Goal: Information Seeking & Learning: Learn about a topic

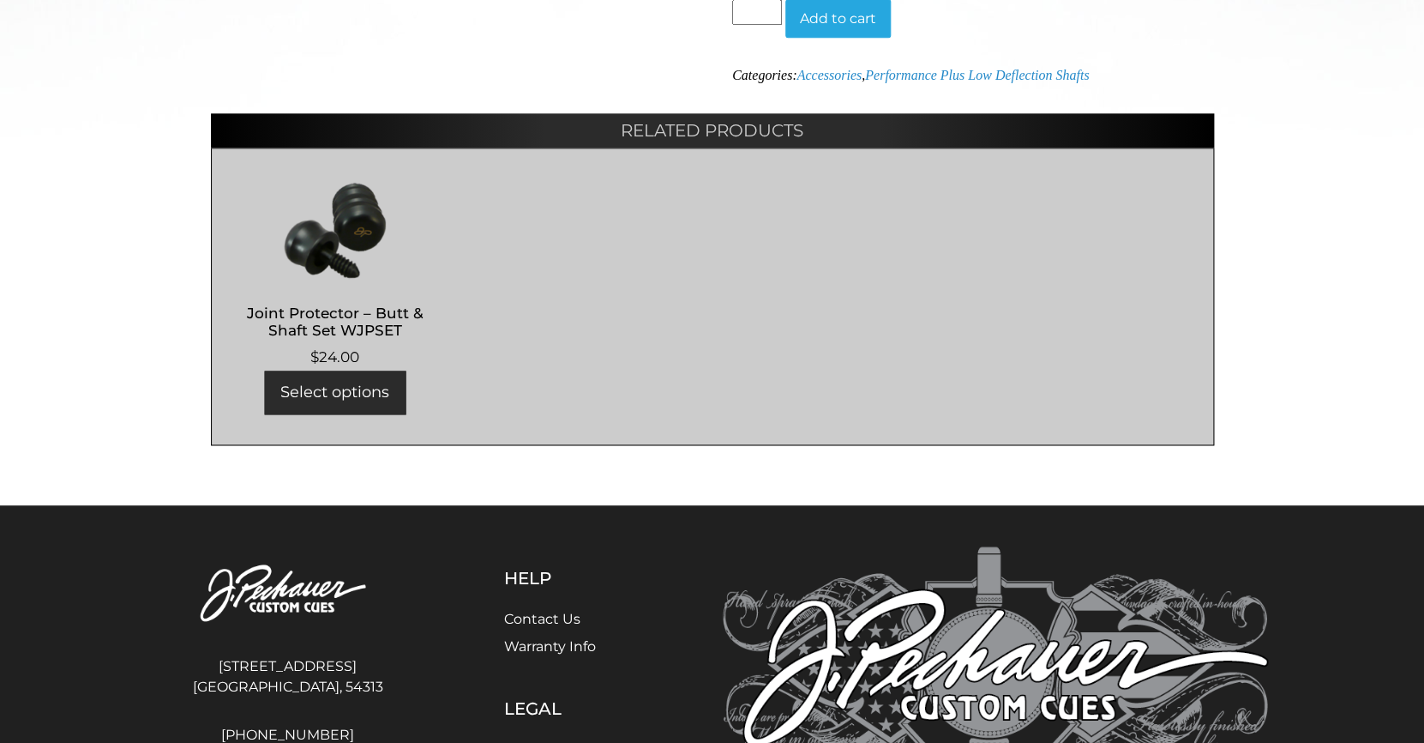
scroll to position [846, 0]
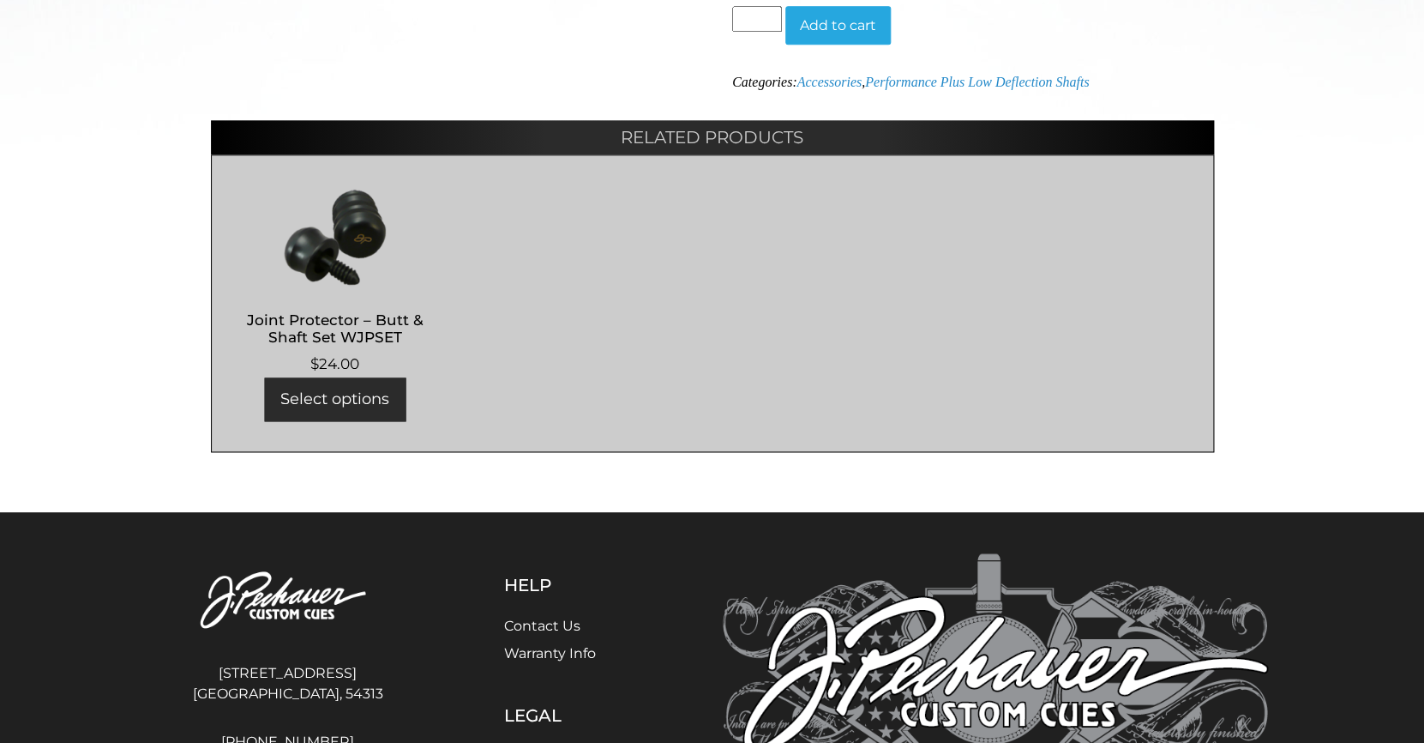
click at [344, 265] on img at bounding box center [336, 236] width 214 height 103
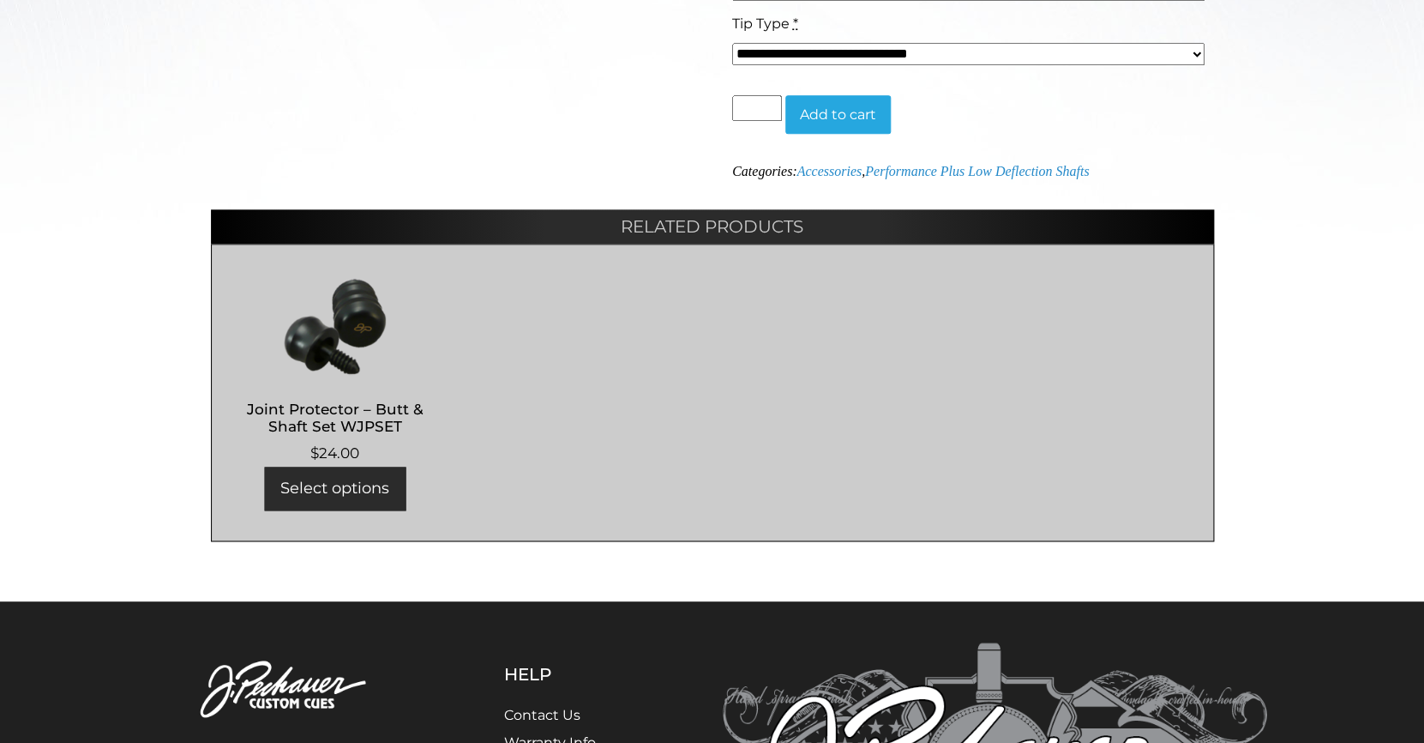
scroll to position [762, 0]
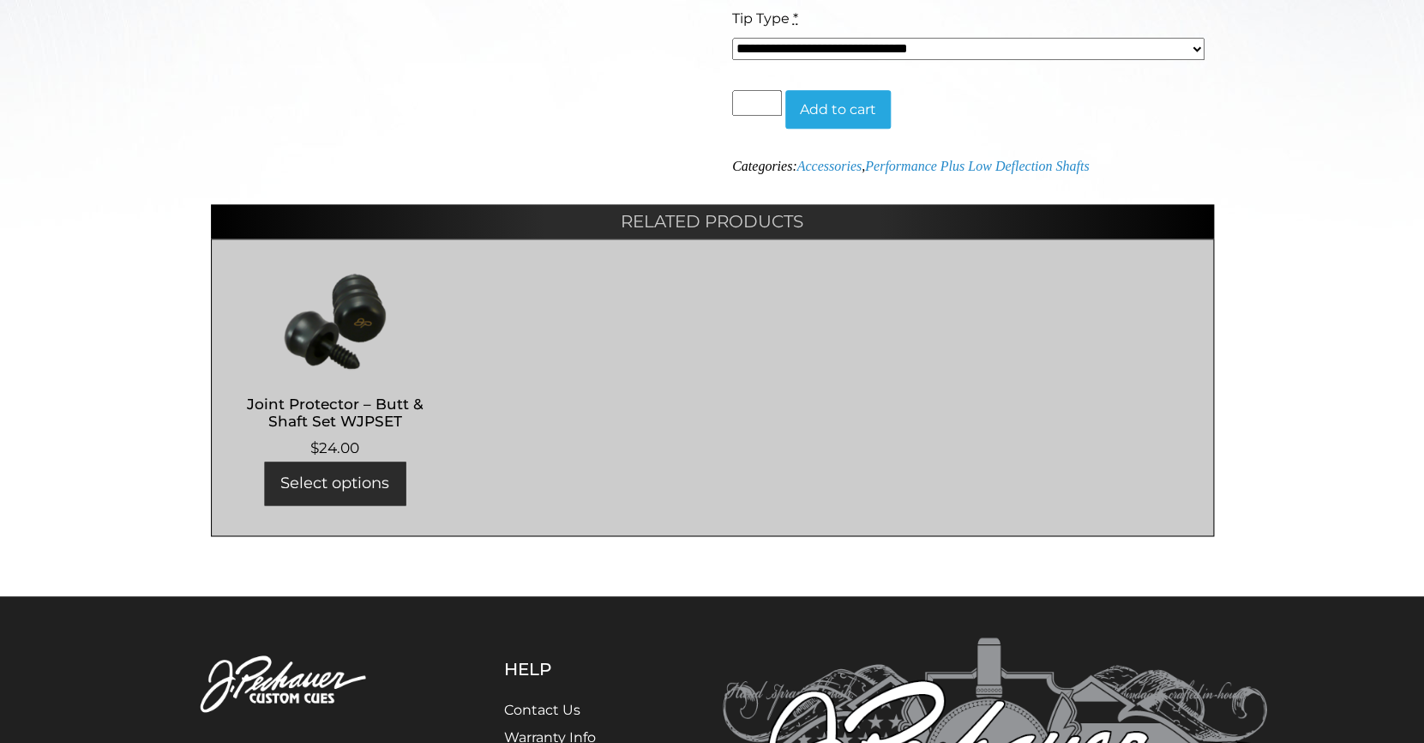
drag, startPoint x: 335, startPoint y: 343, endPoint x: 321, endPoint y: 356, distance: 19.4
click at [335, 343] on img at bounding box center [336, 320] width 214 height 103
click at [326, 335] on img at bounding box center [336, 320] width 214 height 103
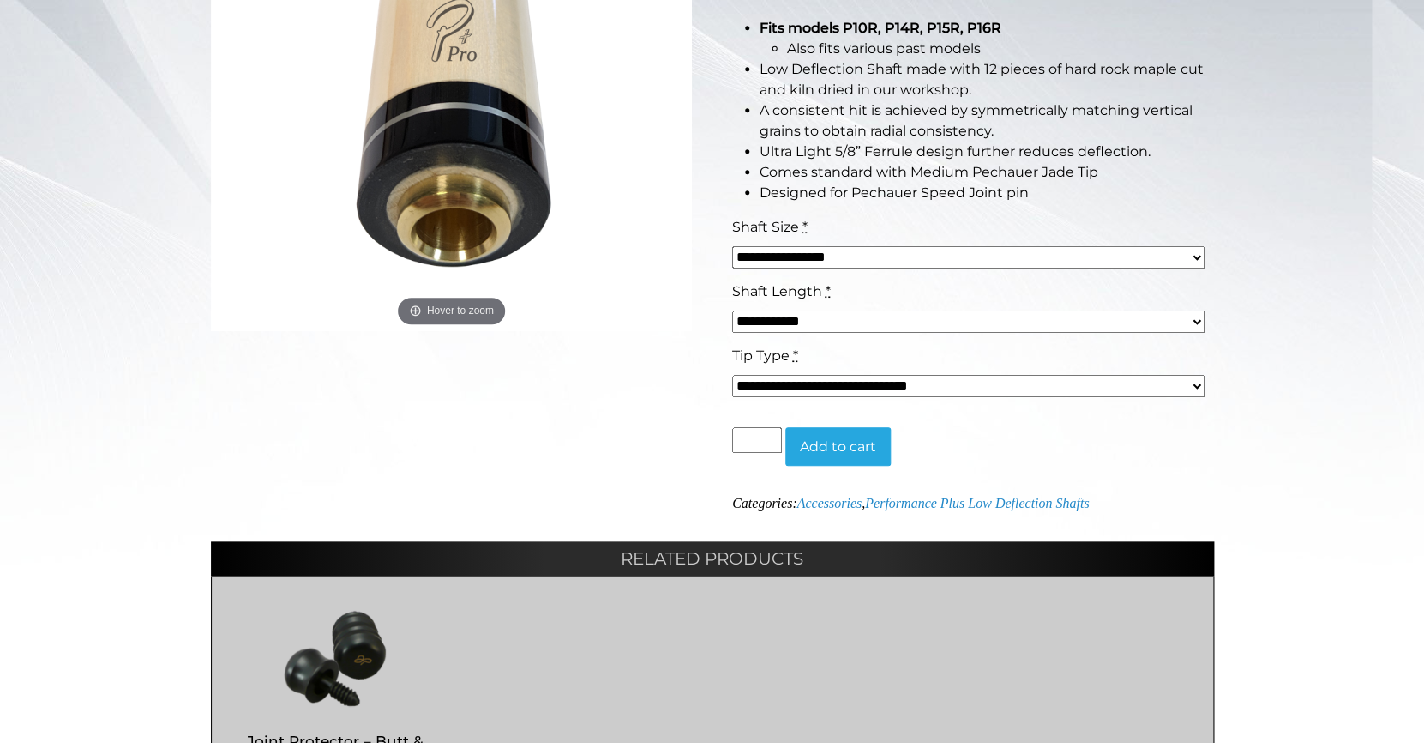
scroll to position [404, 0]
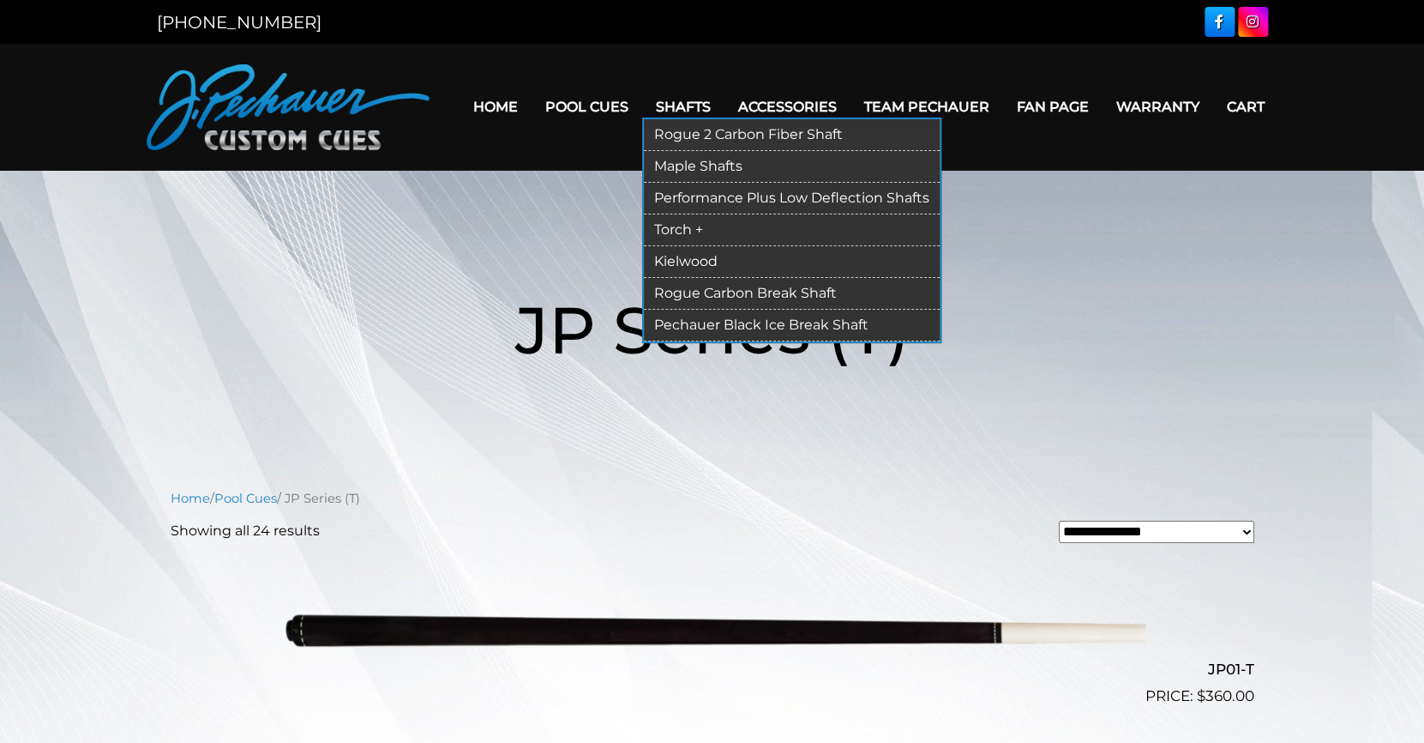
click at [665, 110] on link "Shafts" at bounding box center [683, 107] width 82 height 44
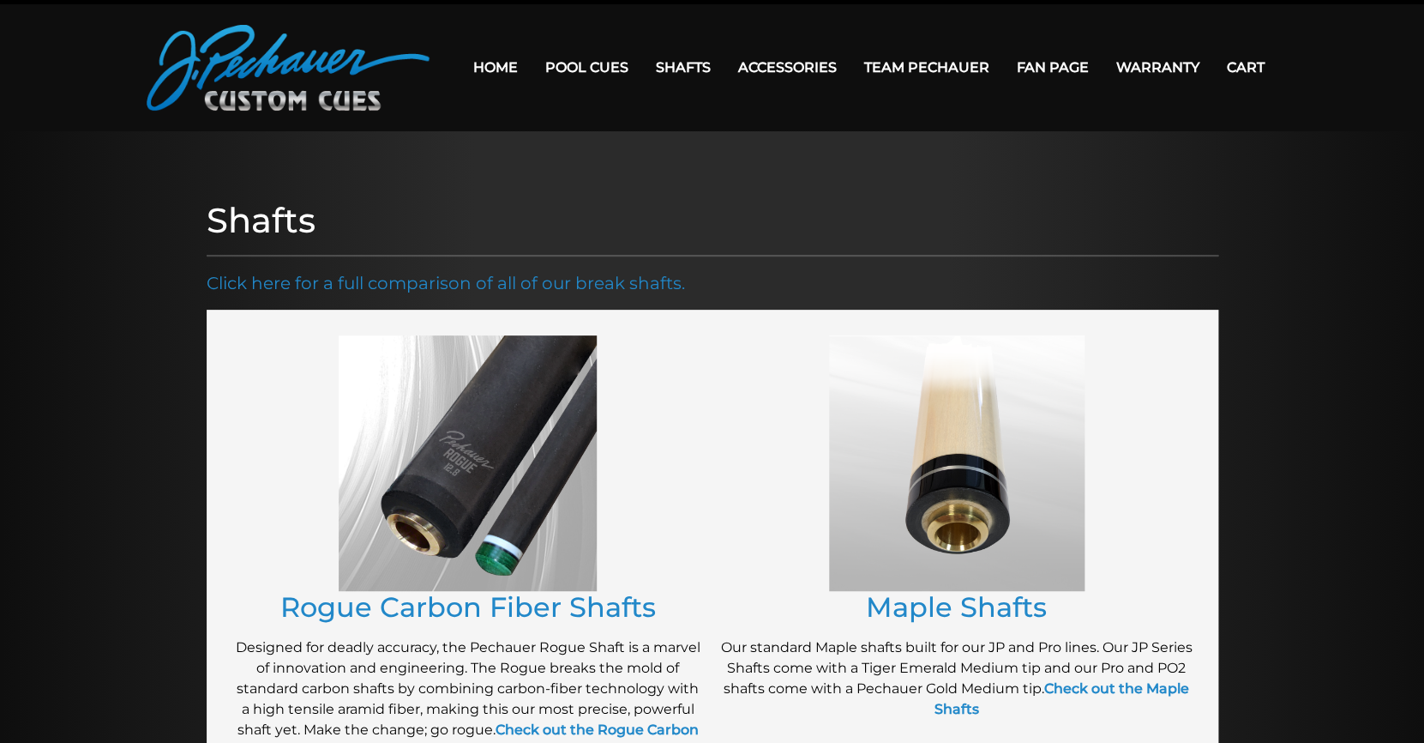
scroll to position [42, 0]
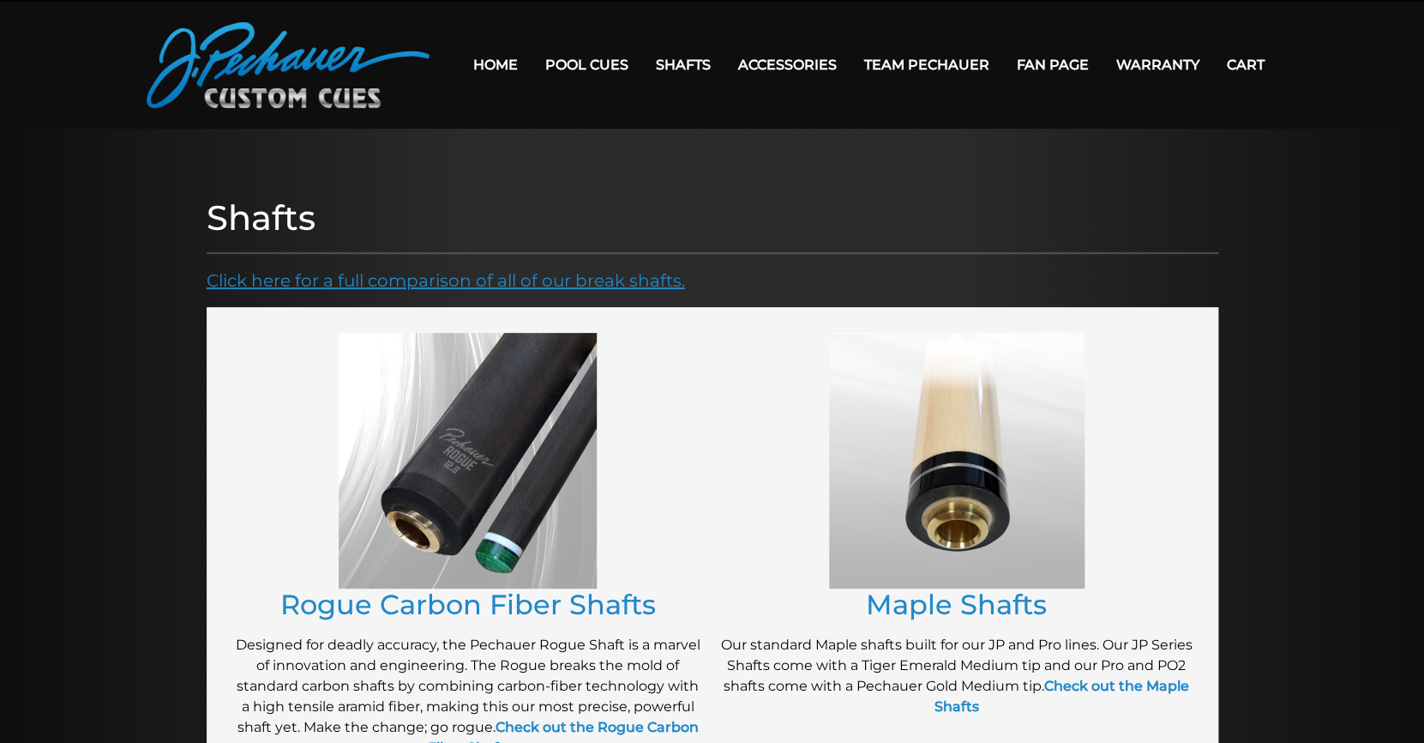
click at [559, 280] on link "Click here for a full comparison of all of our break shafts." at bounding box center [446, 280] width 479 height 21
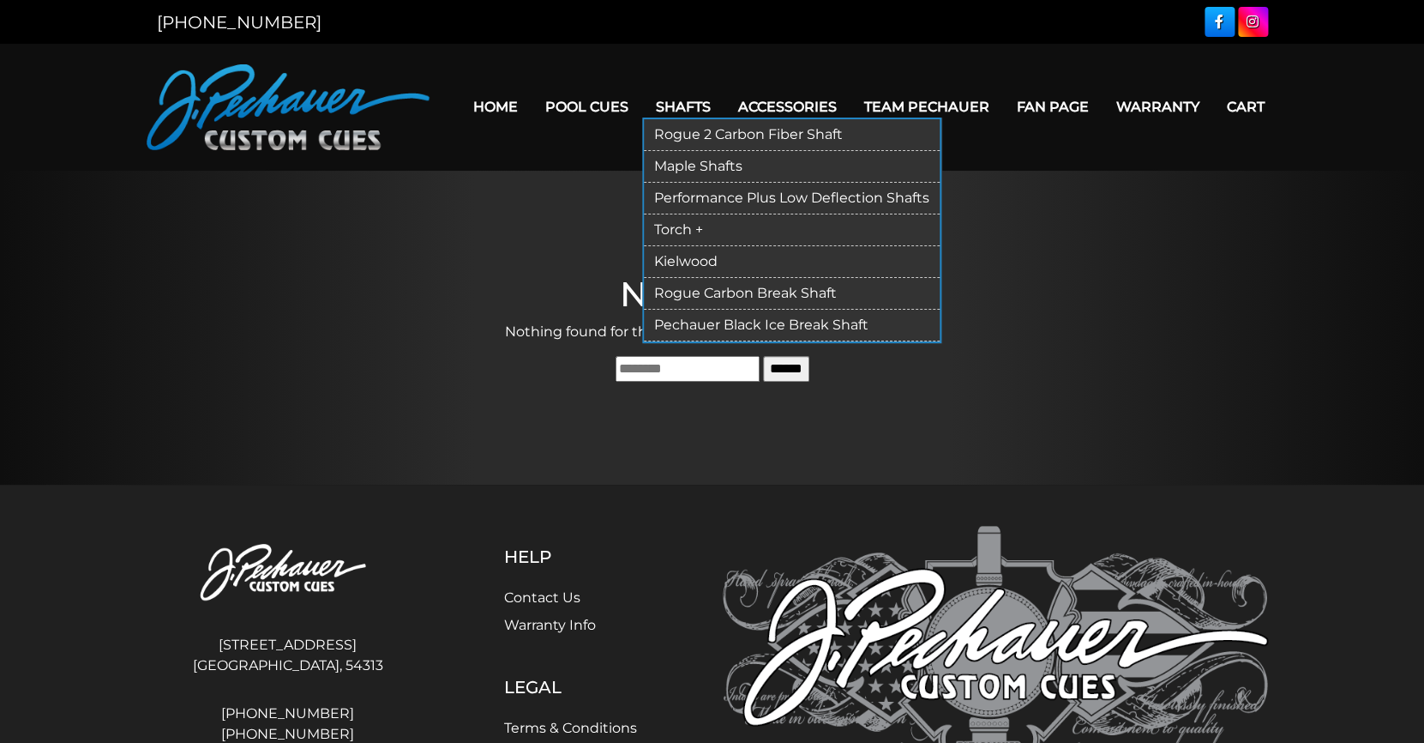
click at [687, 161] on link "Maple Shafts" at bounding box center [792, 167] width 296 height 32
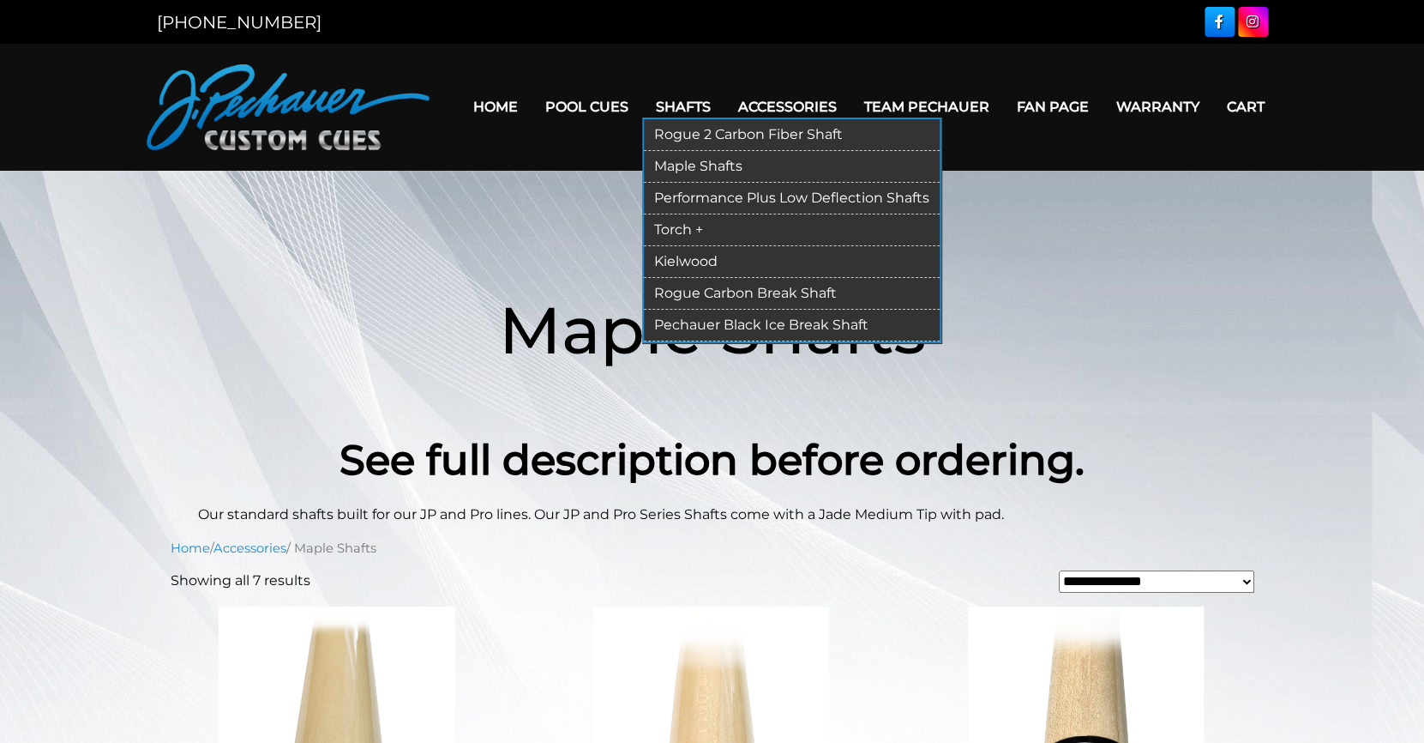
click at [689, 130] on link "Rogue 2 Carbon Fiber Shaft" at bounding box center [792, 135] width 296 height 32
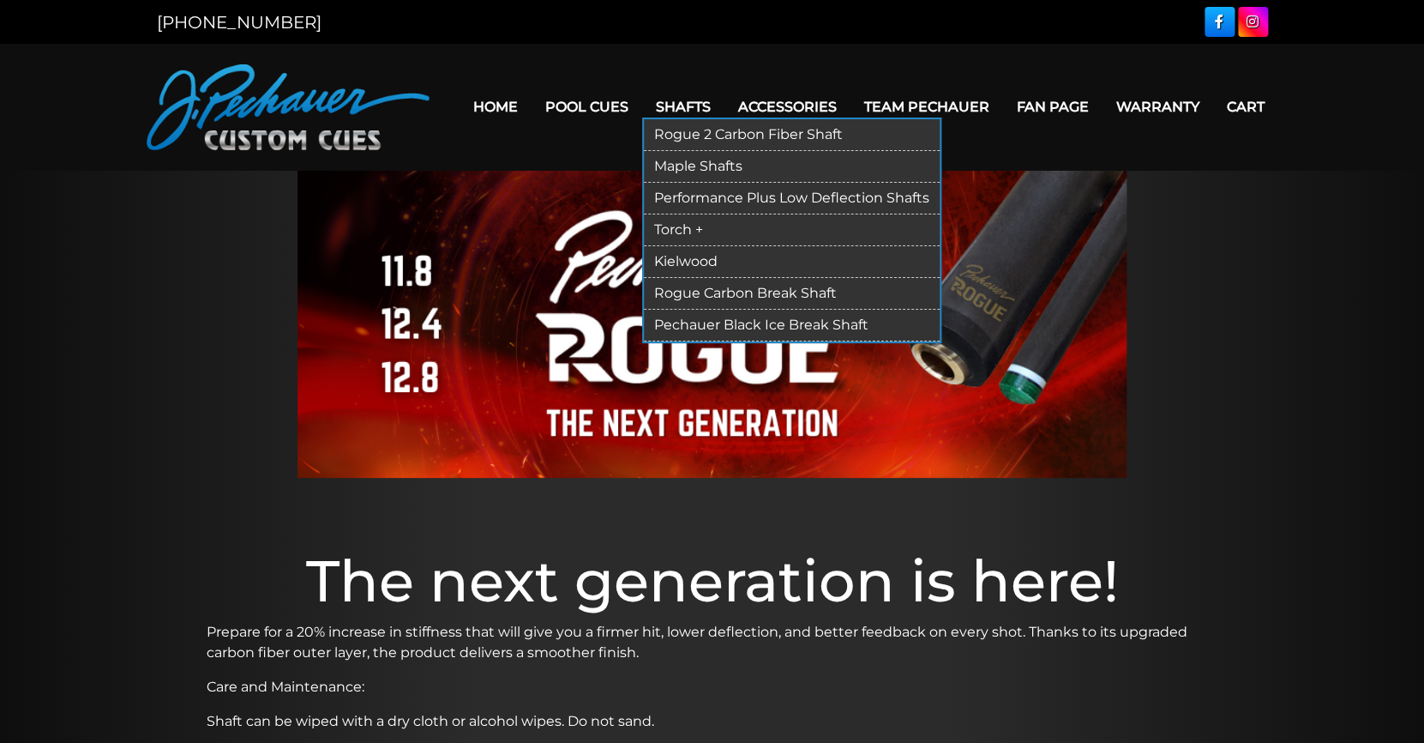
click at [685, 132] on link "Rogue 2 Carbon Fiber Shaft" at bounding box center [792, 135] width 296 height 32
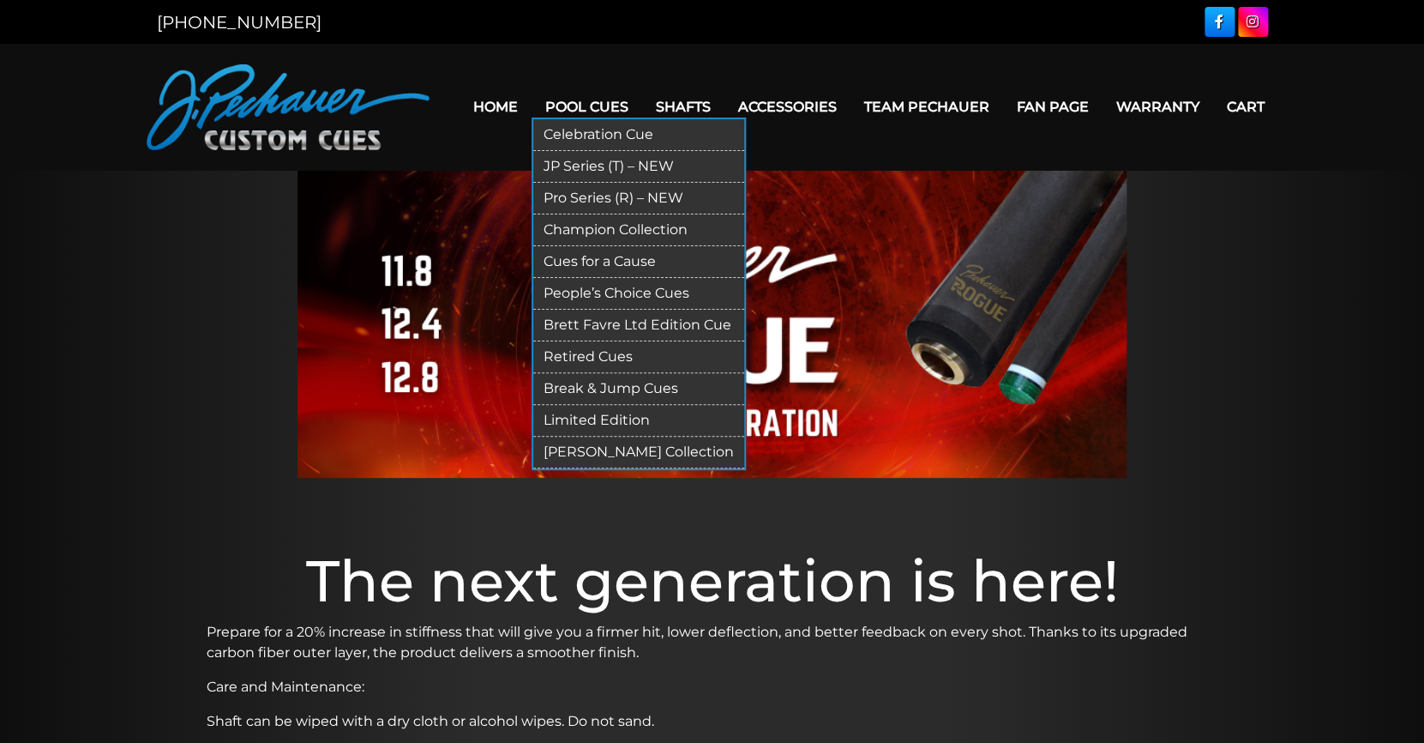
click at [566, 196] on link "Pro Series (R) – NEW" at bounding box center [638, 199] width 211 height 32
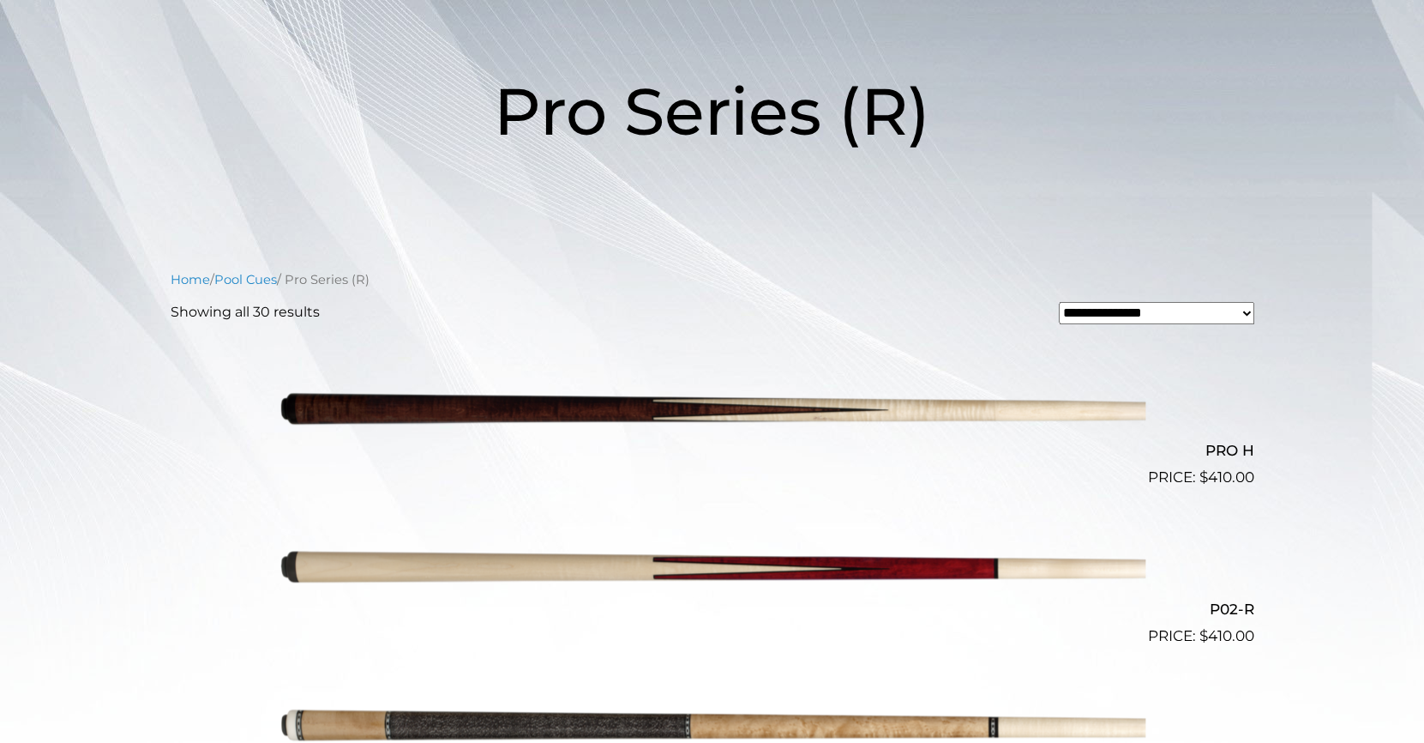
scroll to position [222, 0]
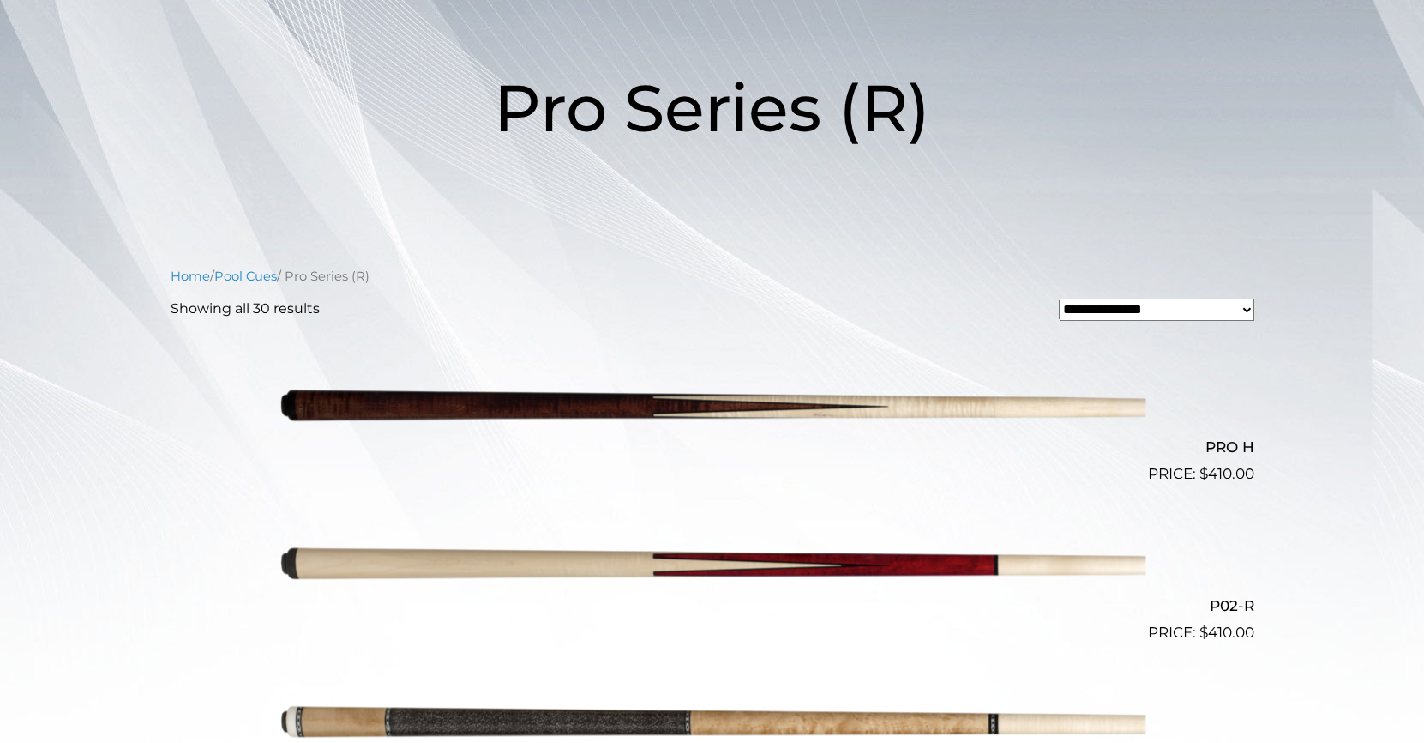
click at [753, 403] on img at bounding box center [713, 406] width 866 height 144
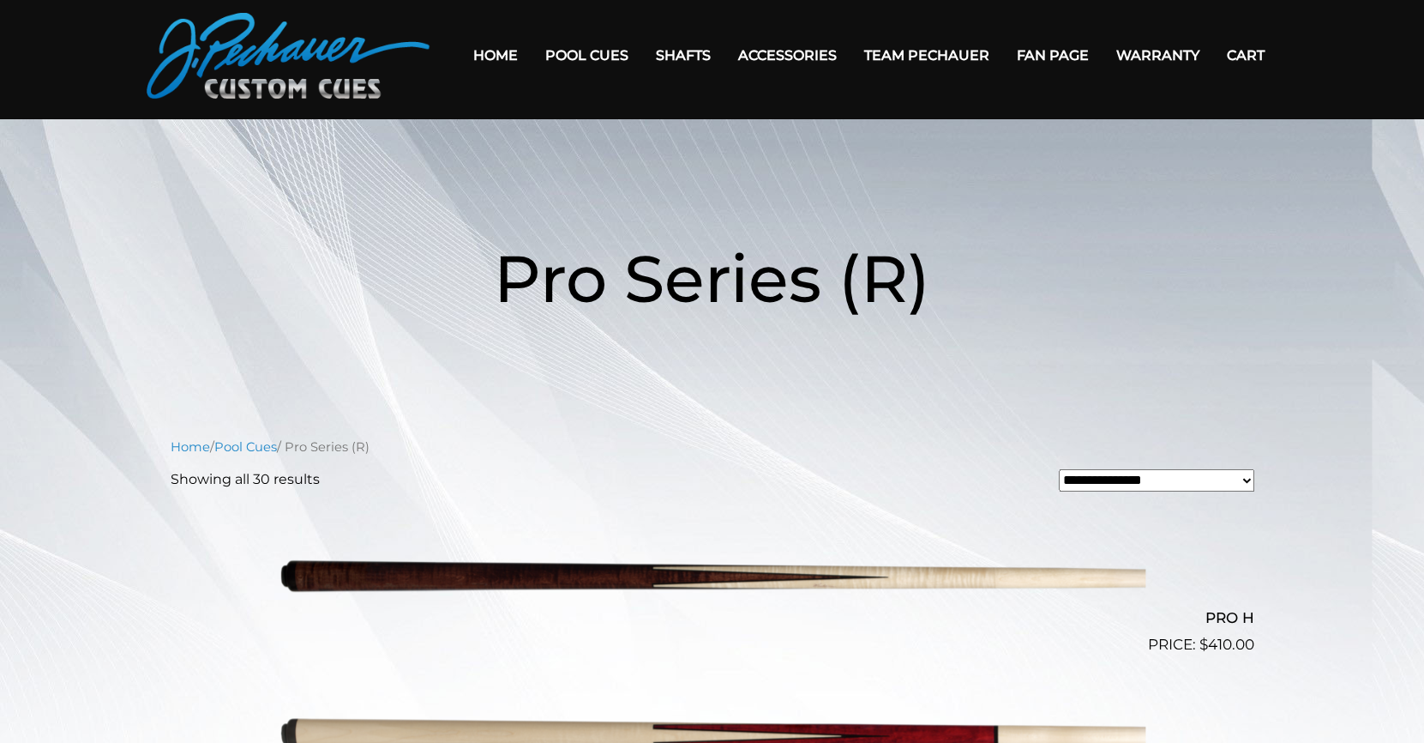
scroll to position [0, 0]
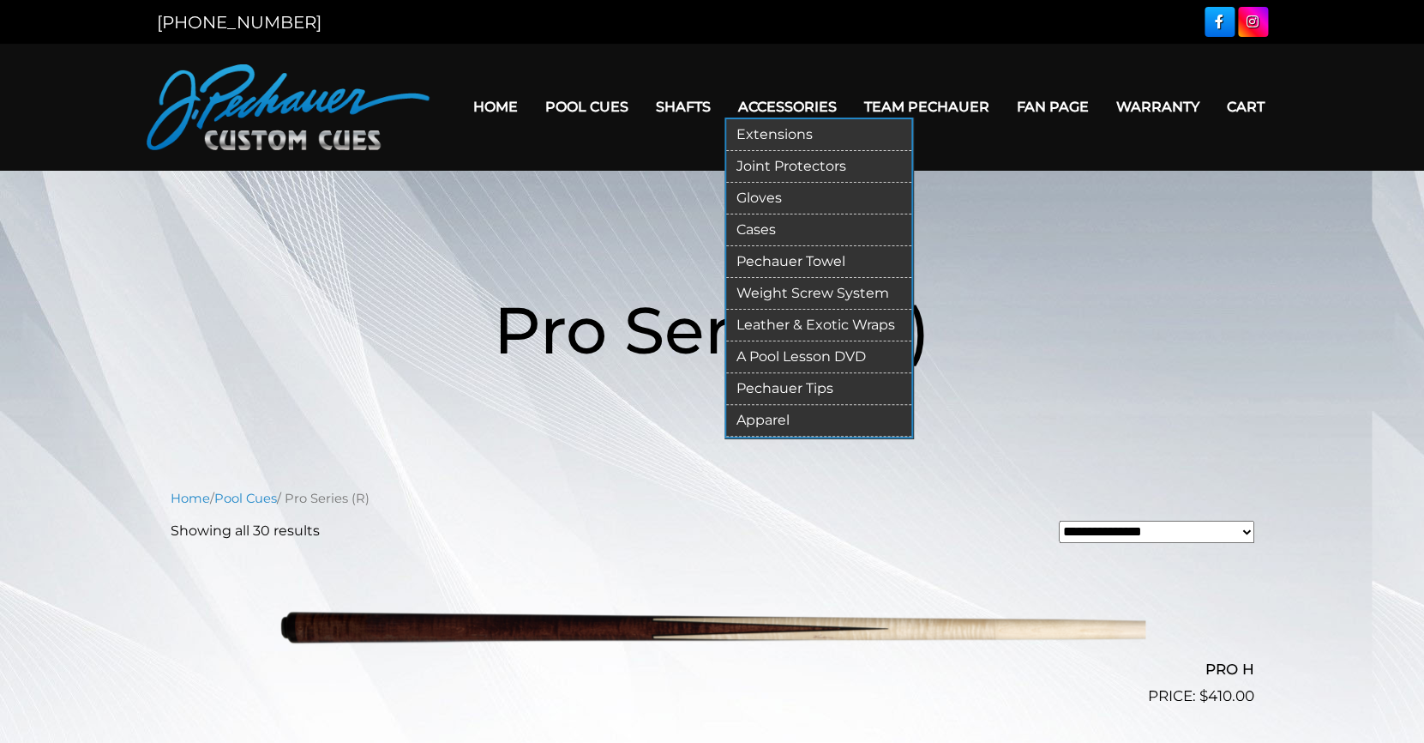
click at [798, 161] on link "Joint Protectors" at bounding box center [818, 167] width 185 height 32
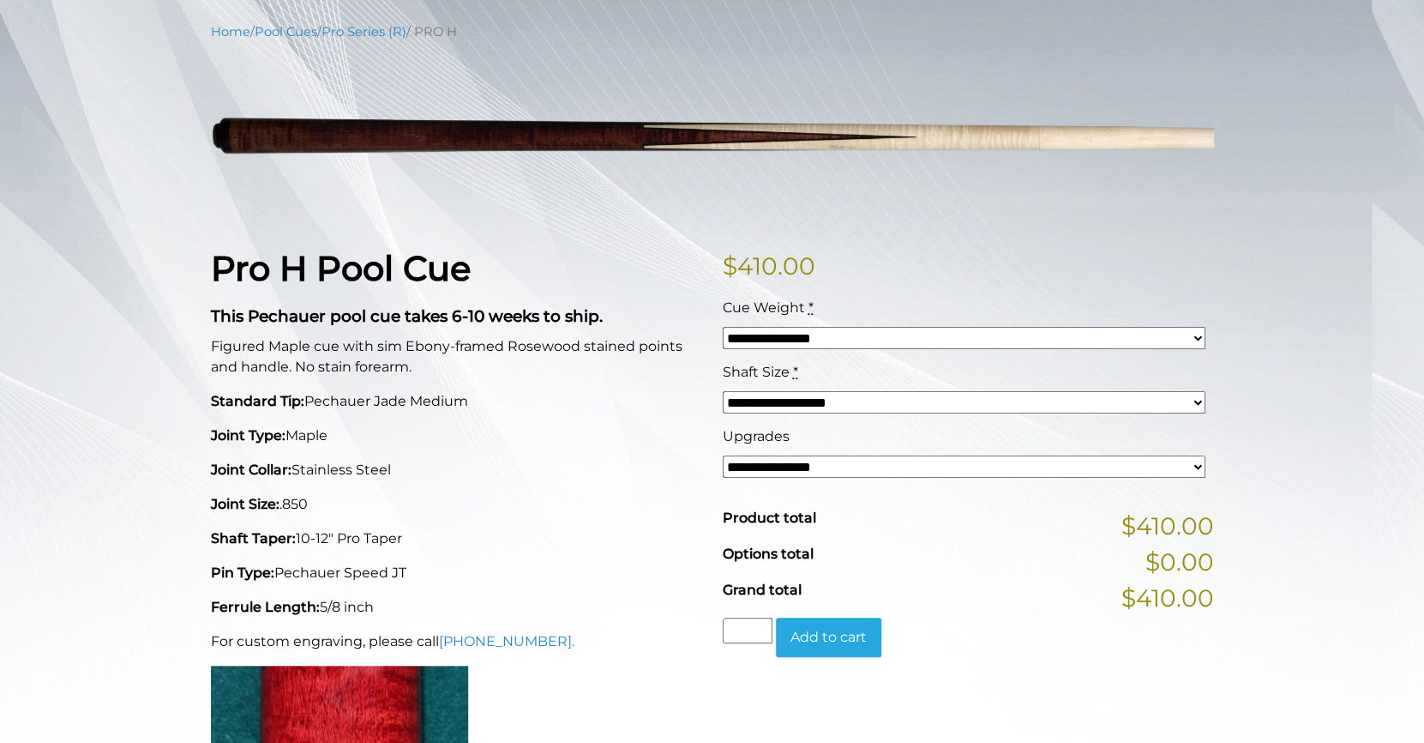
scroll to position [214, 0]
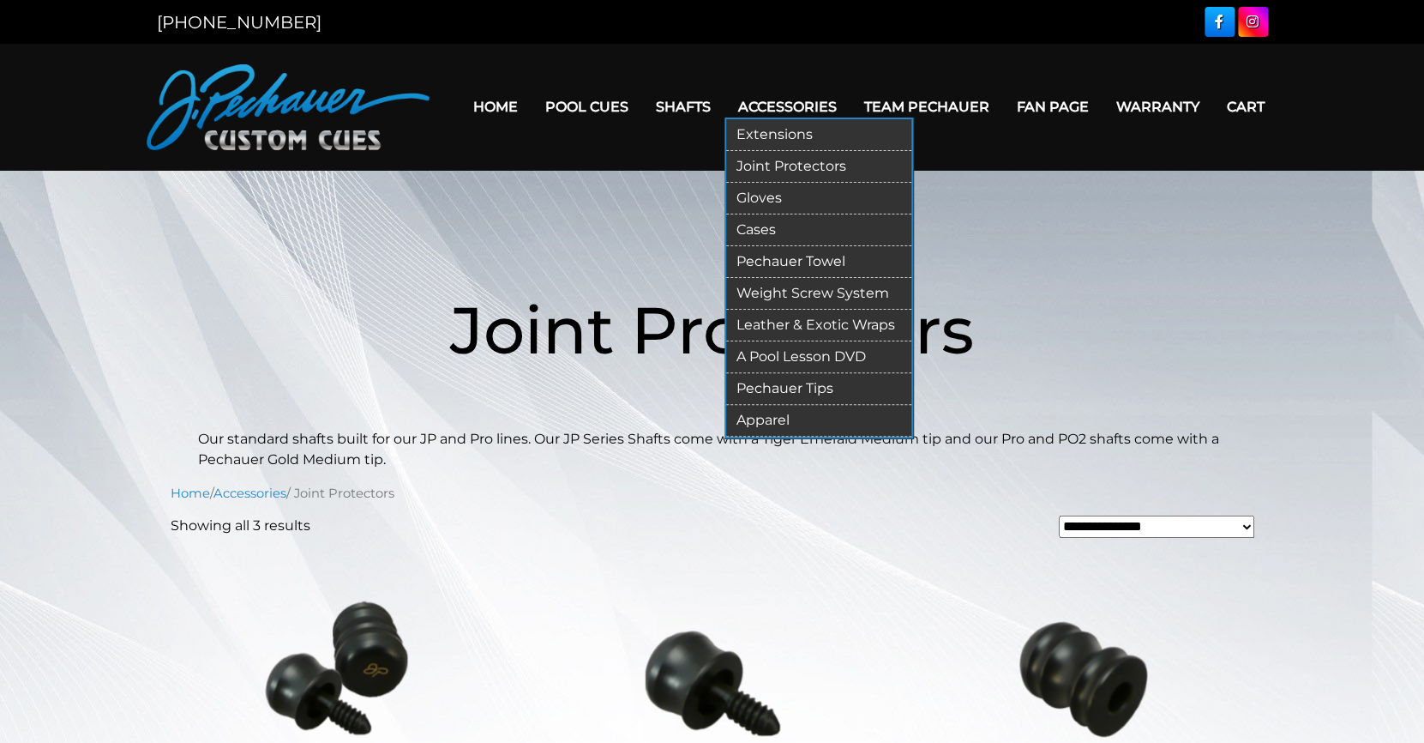
click at [773, 386] on link "Pechauer Tips" at bounding box center [818, 389] width 185 height 32
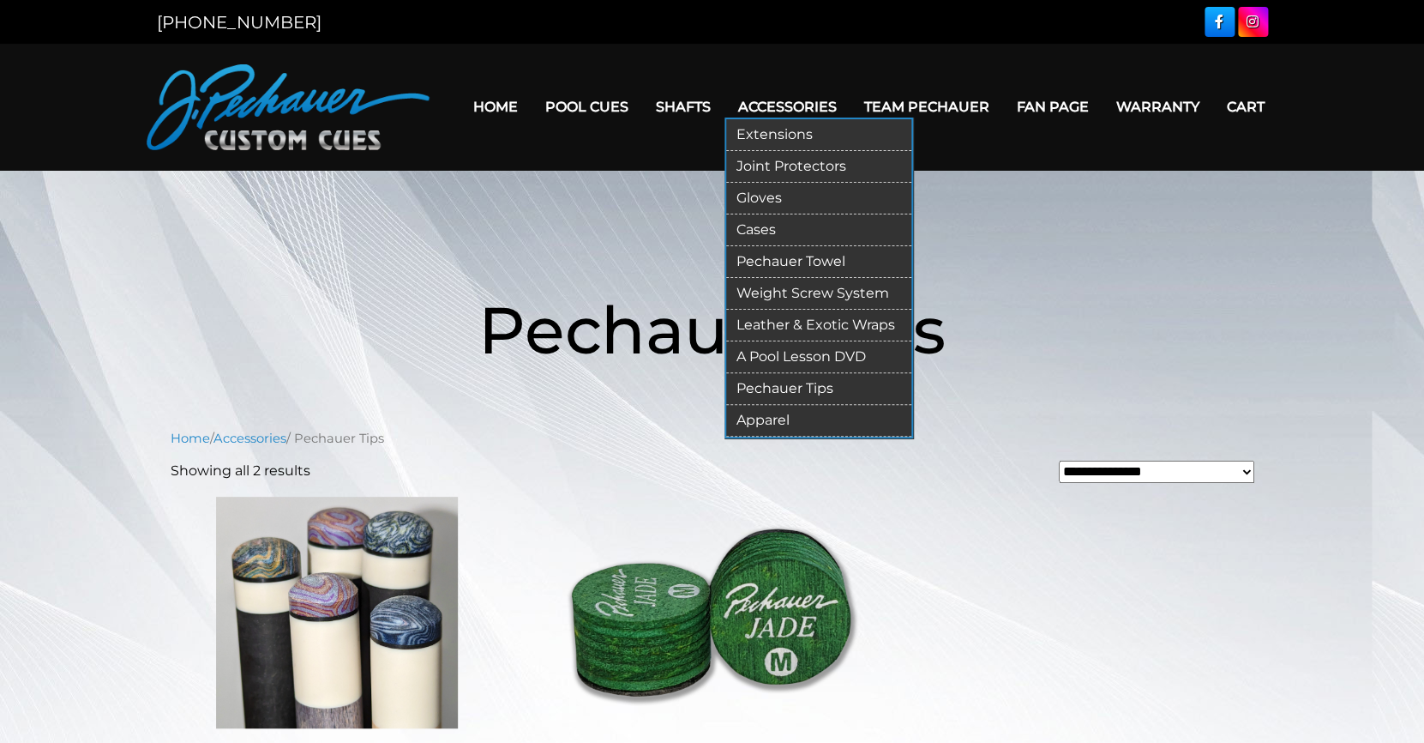
click at [812, 421] on link "Apparel" at bounding box center [818, 421] width 185 height 32
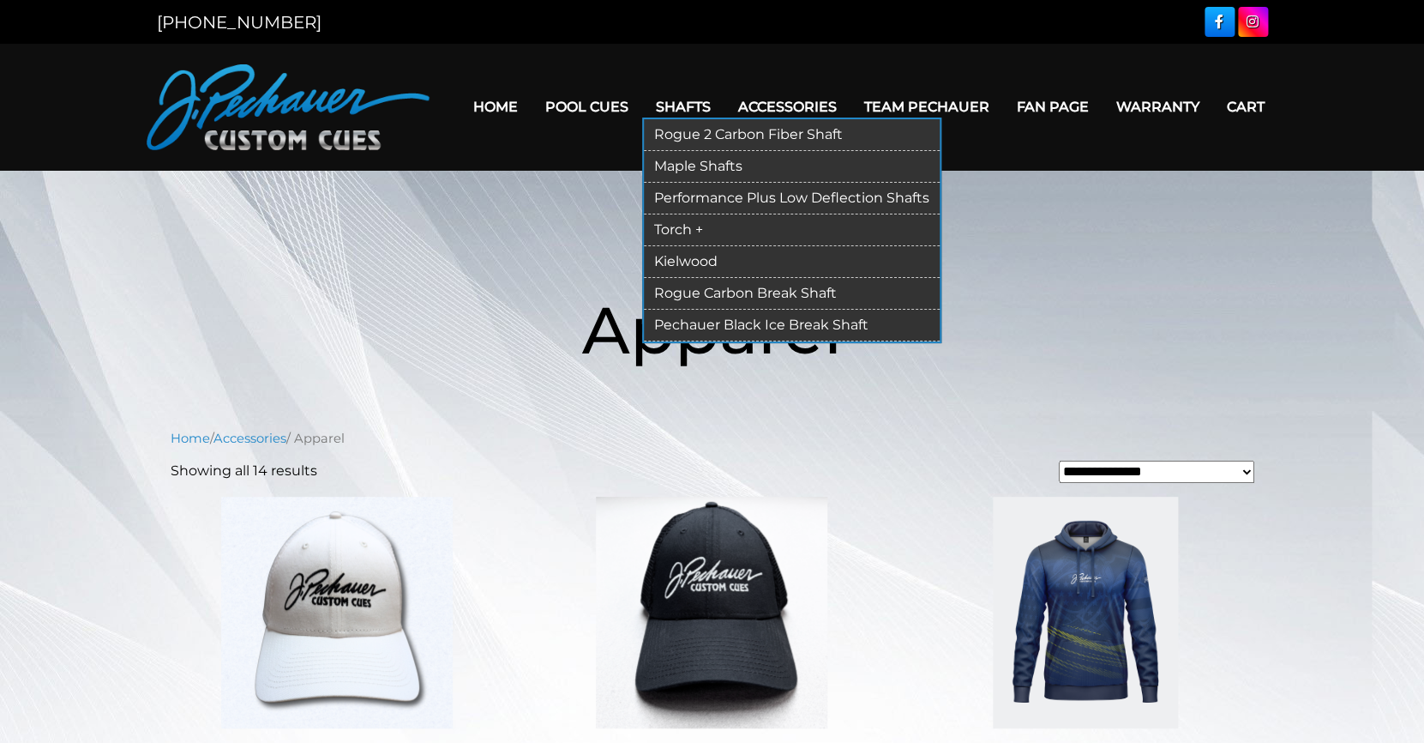
click at [670, 258] on link "Kielwood" at bounding box center [792, 262] width 296 height 32
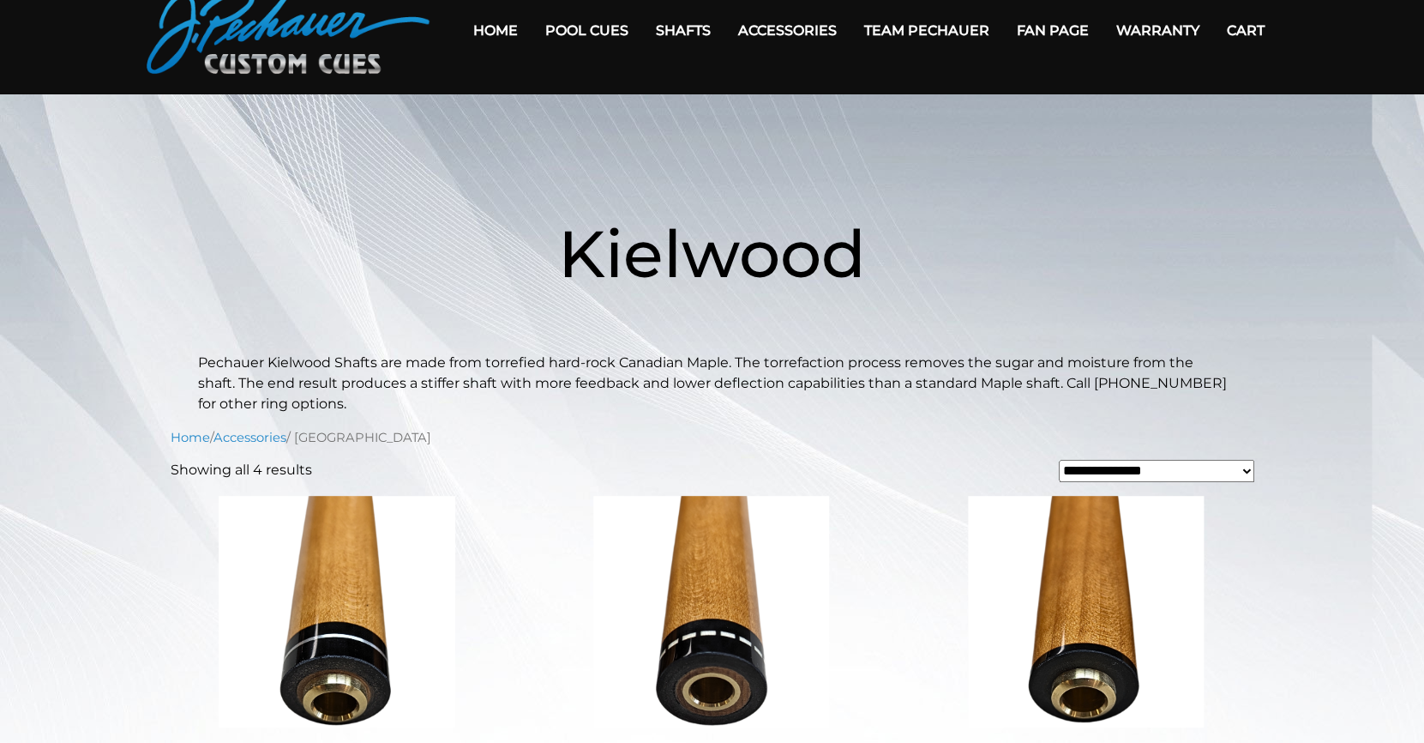
scroll to position [19, 0]
